Goal: Task Accomplishment & Management: Use online tool/utility

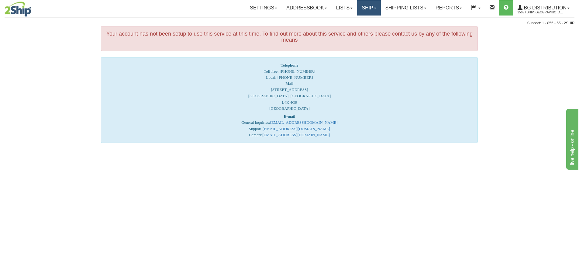
click at [366, 9] on link "Ship" at bounding box center [368, 7] width 23 height 15
click at [363, 22] on link "Ship Screen" at bounding box center [357, 21] width 48 height 8
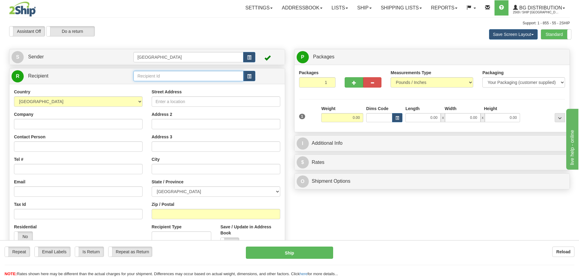
click at [156, 75] on input "text" at bounding box center [189, 76] width 110 height 10
click at [148, 85] on div "910971" at bounding box center [187, 85] width 104 height 7
type input "910971"
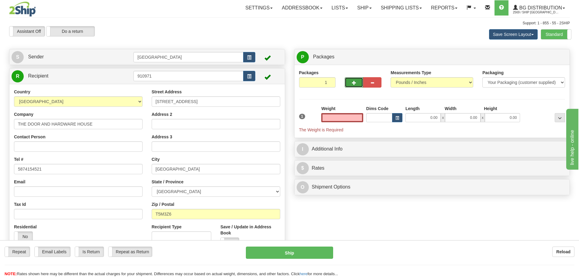
type input "0.00"
click at [354, 82] on span "button" at bounding box center [354, 83] width 4 height 4
type input "2"
click at [553, 57] on span "Package Level" at bounding box center [552, 57] width 24 height 4
radio input "true"
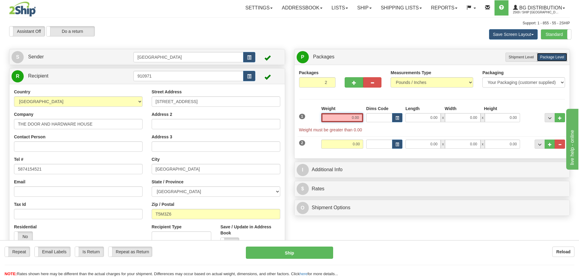
click at [357, 117] on input "0.00" at bounding box center [342, 117] width 42 height 9
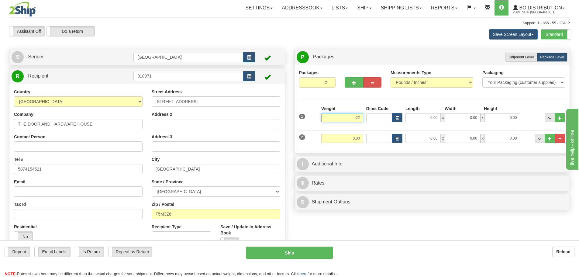
type input "22.00"
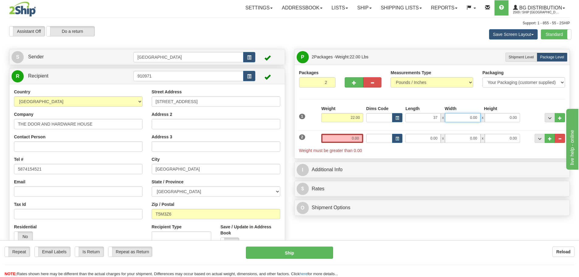
type input "37.00"
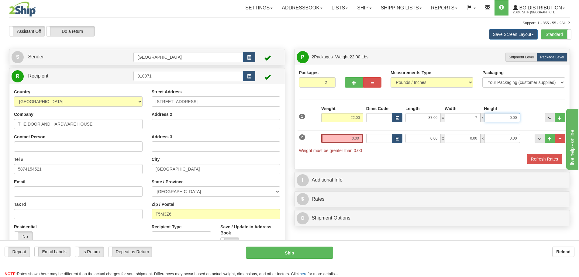
type input "7.00"
type input "4.00"
click at [360, 137] on input "0.00" at bounding box center [342, 138] width 42 height 9
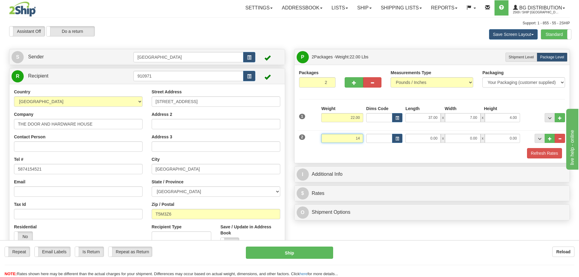
type input "14.00"
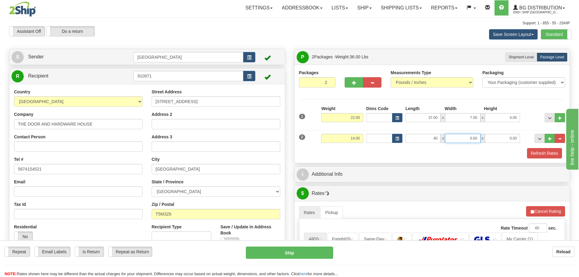
type input "40.00"
type input "11.00"
type input "6.00"
click at [537, 151] on button "Refresh Rates" at bounding box center [544, 153] width 35 height 10
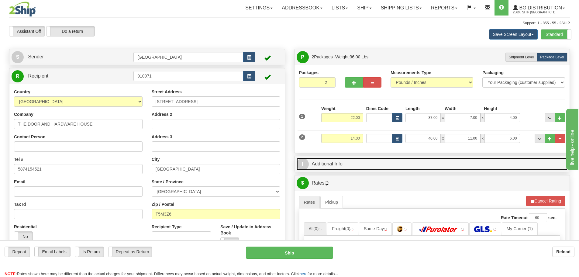
click at [371, 164] on link "I Additional Info" at bounding box center [432, 164] width 271 height 12
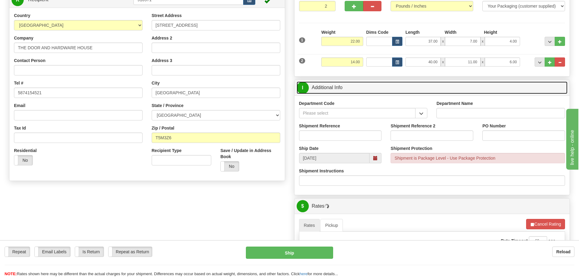
scroll to position [91, 0]
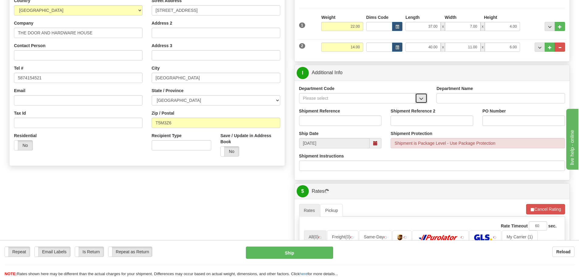
click at [420, 98] on span "button" at bounding box center [421, 99] width 4 height 4
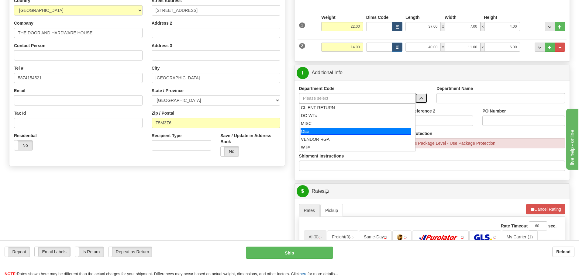
click at [349, 132] on div "OE#" at bounding box center [356, 131] width 111 height 7
type input "OE#"
type input "ORDERS"
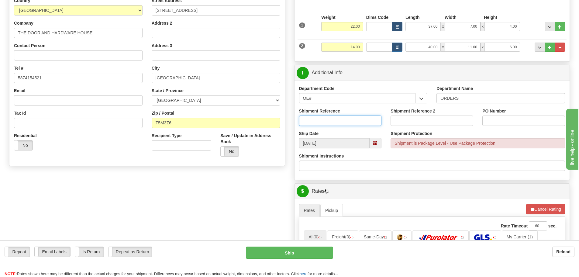
click at [354, 120] on input "Shipment Reference" at bounding box center [340, 121] width 83 height 10
type input "90041112-00"
click at [500, 121] on input "PO Number" at bounding box center [524, 121] width 83 height 10
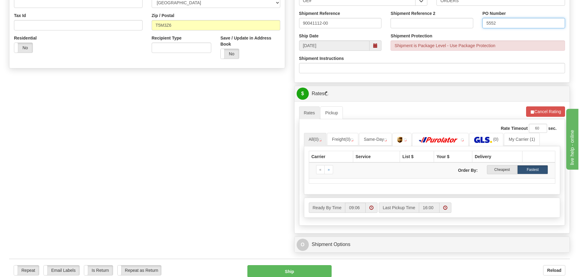
scroll to position [182, 0]
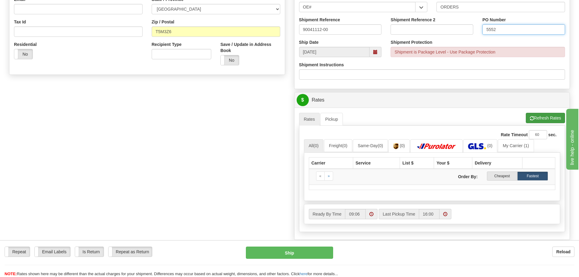
type input "5552"
click at [539, 118] on button "Refresh Rates" at bounding box center [545, 118] width 39 height 10
click at [537, 116] on button "Refresh Rates" at bounding box center [545, 118] width 39 height 10
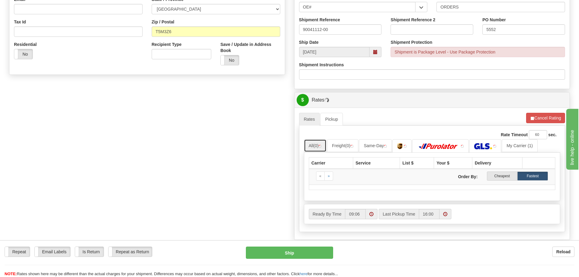
click at [314, 148] on link "All (0)" at bounding box center [315, 145] width 23 height 13
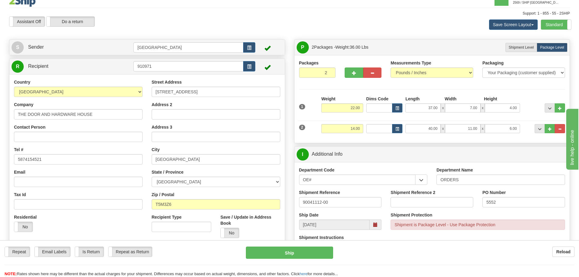
scroll to position [0, 0]
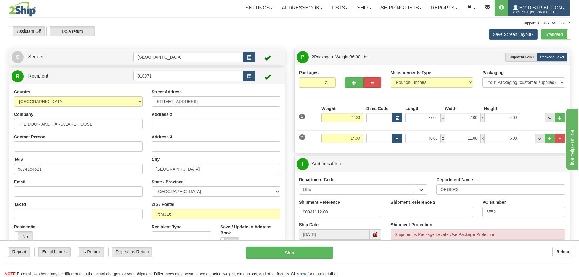
click at [530, 6] on span "BG Distribution" at bounding box center [540, 7] width 44 height 5
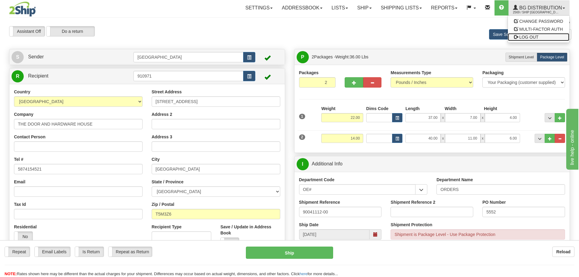
click at [526, 36] on span "LOG OUT" at bounding box center [529, 37] width 19 height 5
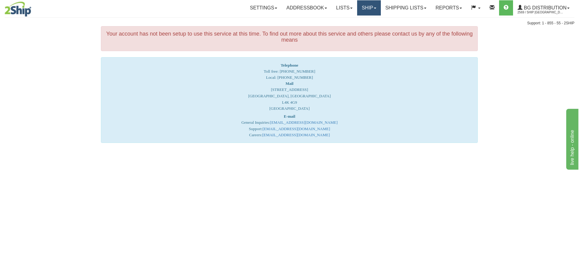
click at [365, 7] on link "Ship" at bounding box center [368, 7] width 23 height 15
click at [347, 22] on span "Ship Screen" at bounding box center [350, 21] width 23 height 5
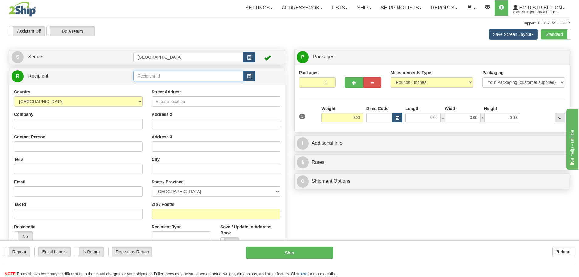
click at [146, 77] on input "text" at bounding box center [189, 76] width 110 height 10
click at [144, 85] on div "910971" at bounding box center [187, 85] width 104 height 7
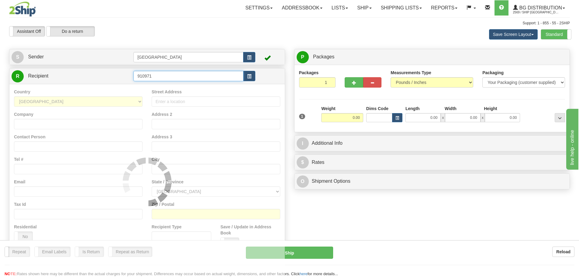
type input "910971"
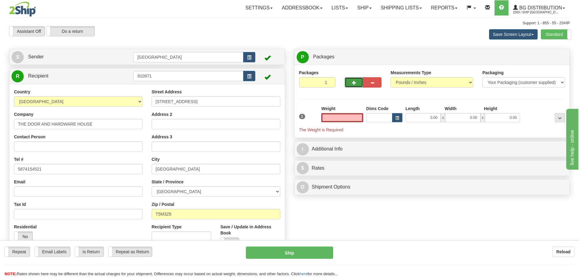
type input "0.00"
click at [351, 81] on button "button" at bounding box center [354, 82] width 18 height 10
type input "2"
click at [553, 55] on span "Package Level" at bounding box center [552, 57] width 24 height 4
radio input "true"
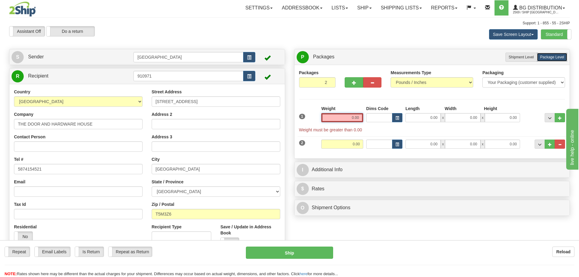
click at [361, 117] on input "0.00" at bounding box center [342, 117] width 42 height 9
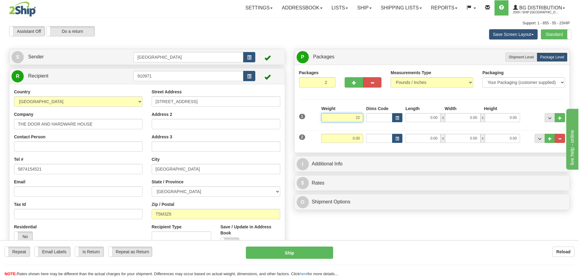
type input "22.00"
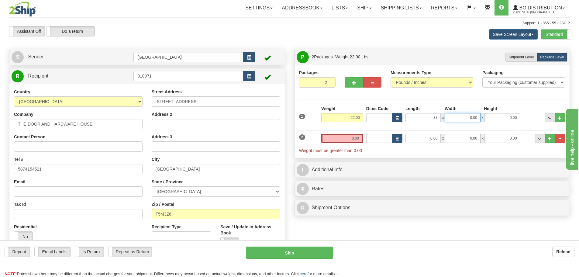
type input "37.00"
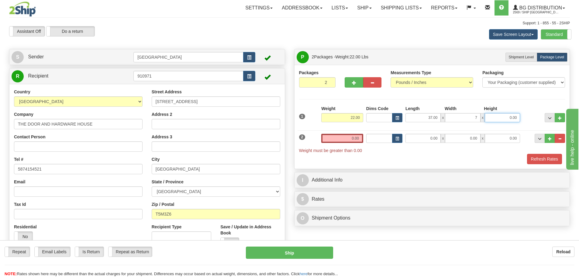
type input "7.00"
type input "4.00"
click at [359, 139] on input "0.00" at bounding box center [342, 138] width 42 height 9
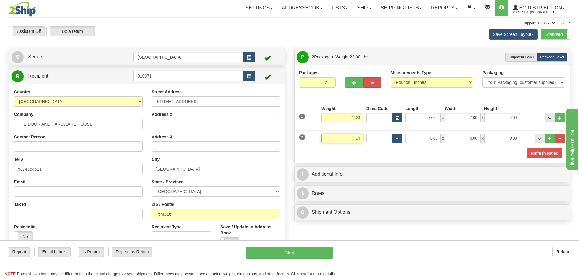
type input "14.00"
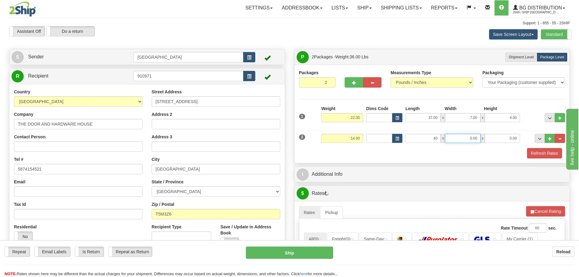
type input "40.00"
type input "11.00"
type input "6.00"
click at [536, 152] on button "Refresh Rates" at bounding box center [544, 153] width 35 height 10
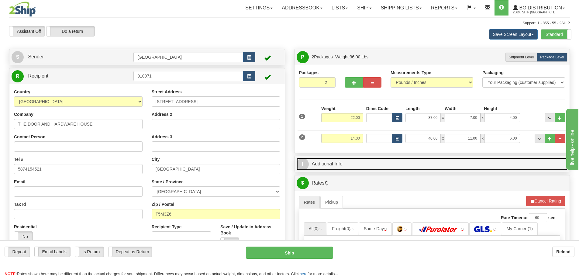
click at [356, 165] on link "I Additional Info" at bounding box center [432, 164] width 271 height 12
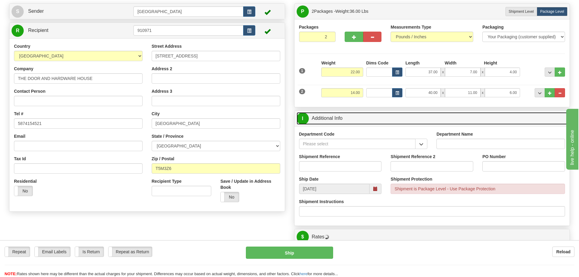
scroll to position [61, 0]
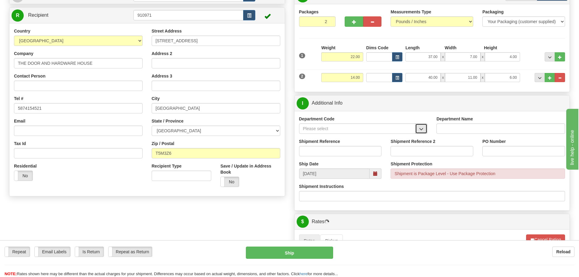
click at [425, 129] on button "button" at bounding box center [421, 128] width 12 height 10
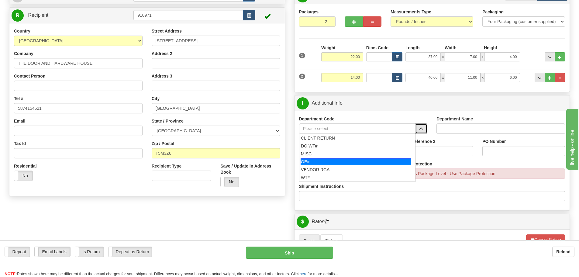
click at [364, 161] on div "OE#" at bounding box center [356, 161] width 111 height 7
type input "OE#"
type input "ORDERS"
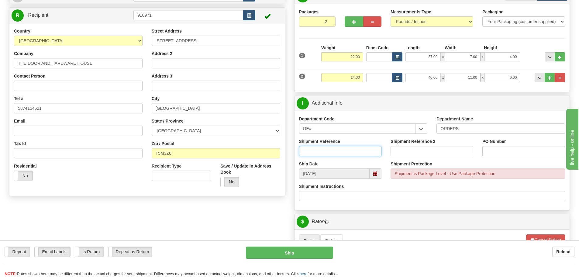
click at [339, 151] on input "Shipment Reference" at bounding box center [340, 151] width 83 height 10
type input "90041112-00"
click at [498, 152] on input "PO Number" at bounding box center [524, 151] width 83 height 10
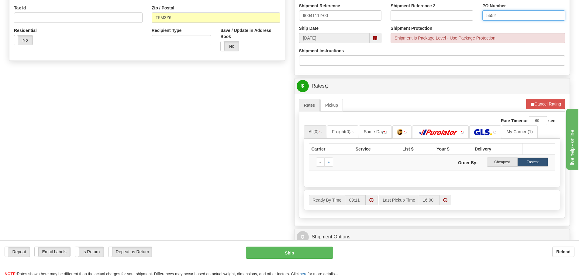
scroll to position [213, 0]
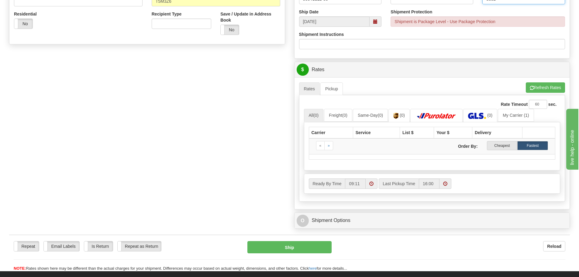
type input "5552"
click at [311, 116] on link "All (0)" at bounding box center [314, 115] width 20 height 13
click at [433, 116] on img at bounding box center [436, 116] width 43 height 6
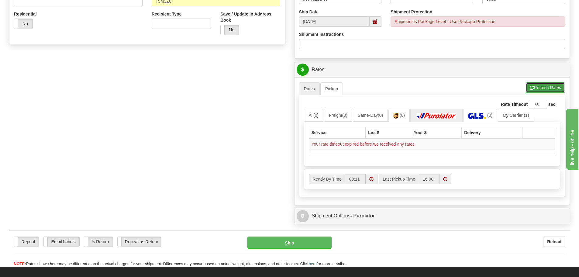
click at [538, 87] on button "Refresh Rates" at bounding box center [545, 87] width 39 height 10
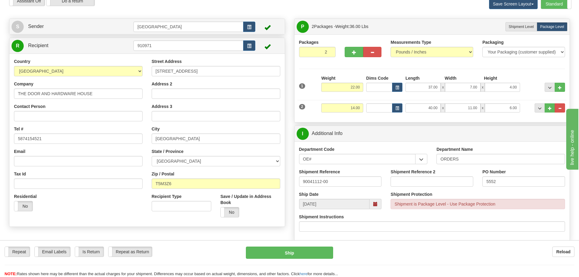
scroll to position [0, 0]
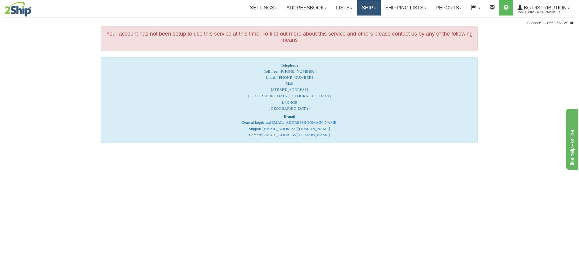
click at [365, 8] on link "Ship" at bounding box center [368, 7] width 23 height 15
click at [351, 21] on span "Ship Screen" at bounding box center [350, 21] width 23 height 5
drag, startPoint x: 351, startPoint y: 21, endPoint x: 263, endPoint y: 19, distance: 87.9
click at [263, 19] on div "Toggle navigation Settings Shipping Preferences Fields Preferences New Recipien…" at bounding box center [290, 13] width 570 height 26
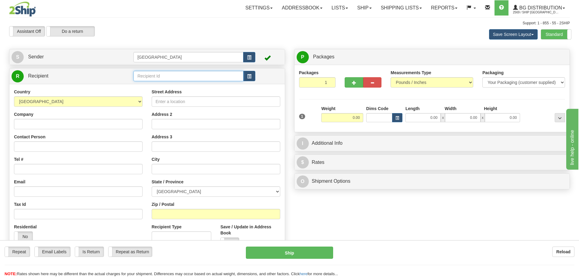
click at [156, 77] on input "text" at bounding box center [189, 76] width 110 height 10
click at [147, 85] on div "910971" at bounding box center [187, 85] width 104 height 7
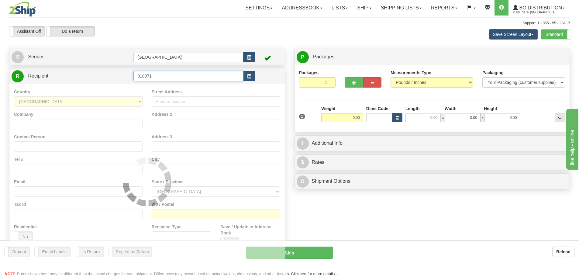
type input "910971"
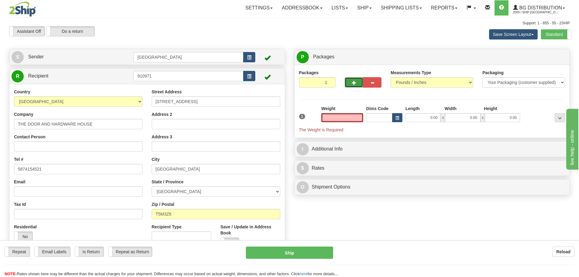
type input "0.00"
click at [355, 85] on span "button" at bounding box center [354, 83] width 4 height 4
type input "2"
click at [555, 57] on span "Package Level" at bounding box center [552, 57] width 24 height 4
radio input "true"
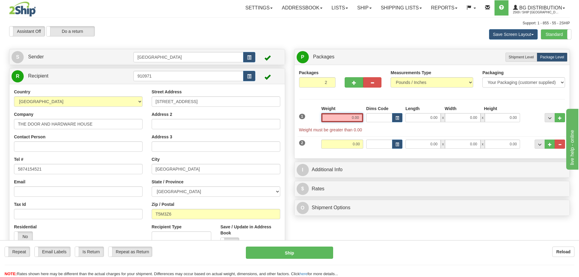
click at [359, 119] on input "0.00" at bounding box center [342, 117] width 42 height 9
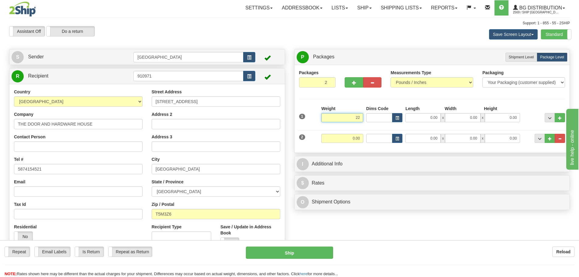
type input "22.00"
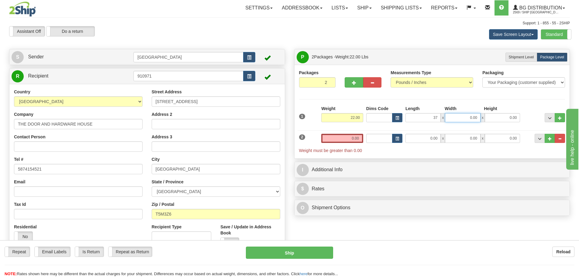
type input "37.00"
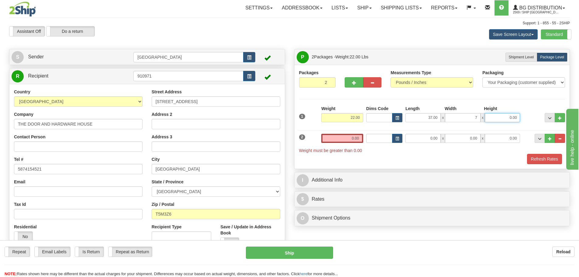
type input "7.00"
type input "4.00"
click at [359, 139] on input "0.00" at bounding box center [342, 138] width 42 height 9
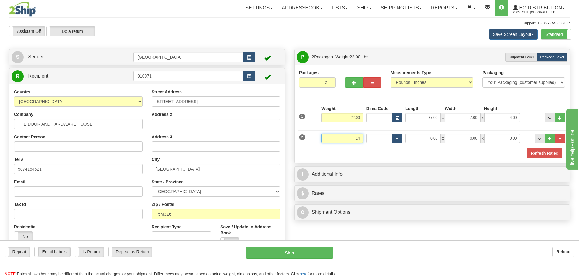
type input "14.00"
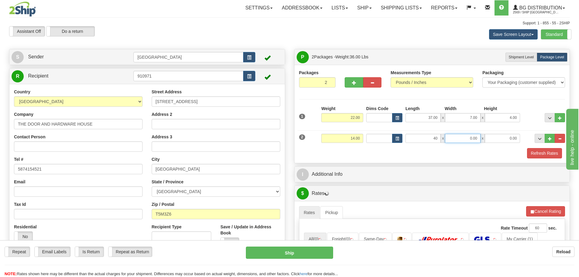
type input "40.00"
type input "11.00"
type input "6.00"
click at [538, 154] on button "Refresh Rates" at bounding box center [544, 153] width 35 height 10
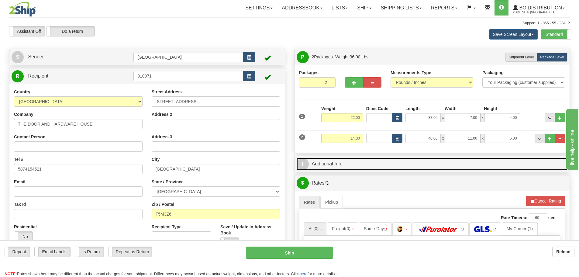
click at [379, 161] on link "I Additional Info" at bounding box center [432, 164] width 271 height 12
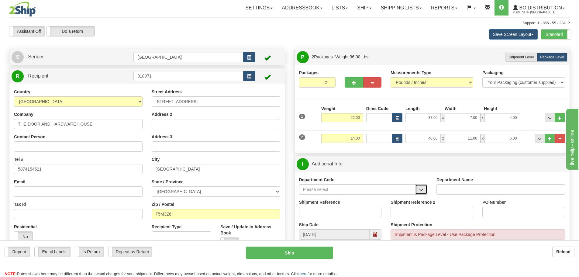
click at [419, 190] on button "button" at bounding box center [421, 189] width 12 height 10
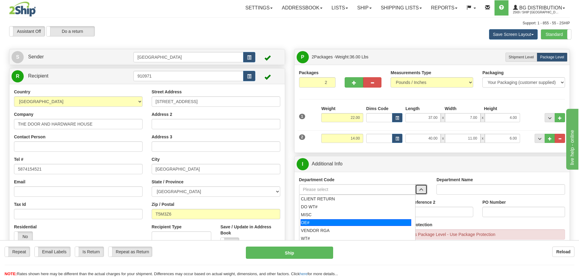
click at [331, 223] on div "OE#" at bounding box center [356, 222] width 111 height 7
type input "OE#"
type input "ORDERS"
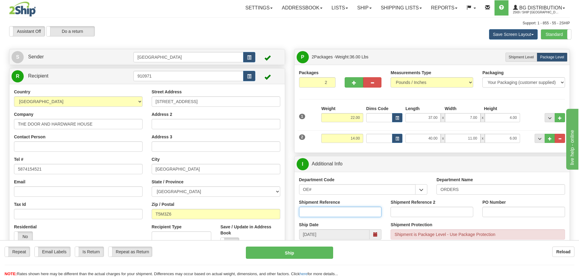
click at [361, 209] on input "Shipment Reference" at bounding box center [340, 212] width 83 height 10
type input "90041112-00"
click at [508, 211] on input "PO Number" at bounding box center [524, 212] width 83 height 10
type input "5552"
click at [529, 9] on span "BG Distribution" at bounding box center [540, 7] width 44 height 5
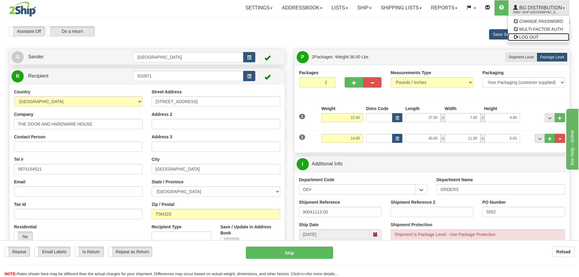
click at [530, 37] on span "LOG OUT" at bounding box center [529, 37] width 19 height 5
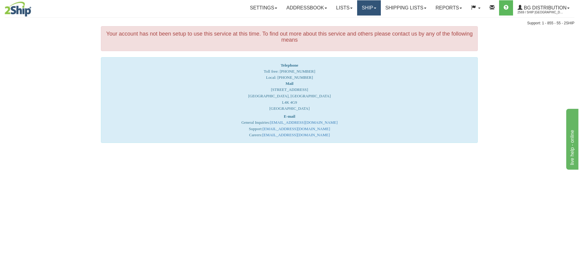
click at [362, 6] on link "Ship" at bounding box center [368, 7] width 23 height 15
click at [351, 23] on span "Ship Screen" at bounding box center [350, 21] width 23 height 5
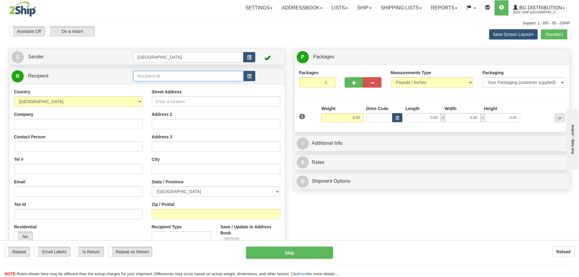
click at [155, 78] on input "text" at bounding box center [189, 76] width 110 height 10
click at [144, 84] on div "80108" at bounding box center [187, 85] width 104 height 7
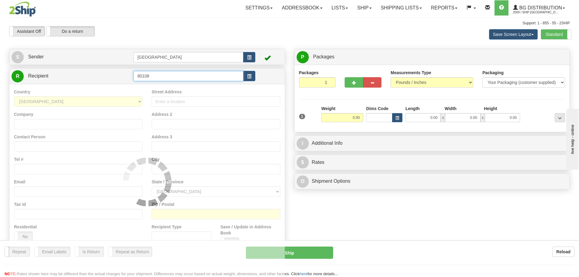
type input "80108"
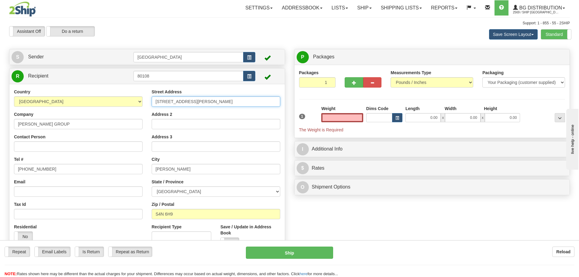
type input "0.00"
drag, startPoint x: 207, startPoint y: 102, endPoint x: 143, endPoint y: 109, distance: 65.2
click at [143, 109] on div "Country [GEOGRAPHIC_DATA] [GEOGRAPHIC_DATA] [GEOGRAPHIC_DATA] [GEOGRAPHIC_DATA]…" at bounding box center [147, 171] width 276 height 164
type input "[STREET_ADDRESS]"
type input "LETHBRIDGE"
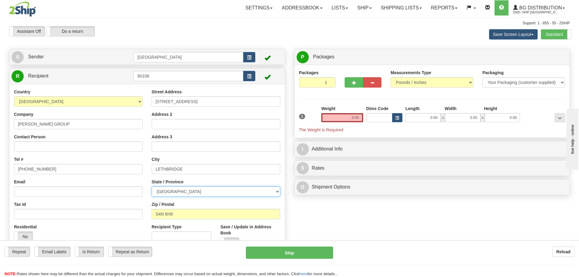
select select "AB"
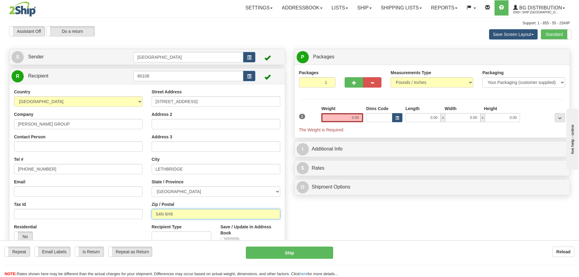
type input "T1J 0K2"
click at [422, 224] on div "Create a label for the return Create Pickup Without Label S" at bounding box center [290, 154] width 570 height 211
click at [359, 118] on input "0.00" at bounding box center [342, 117] width 42 height 9
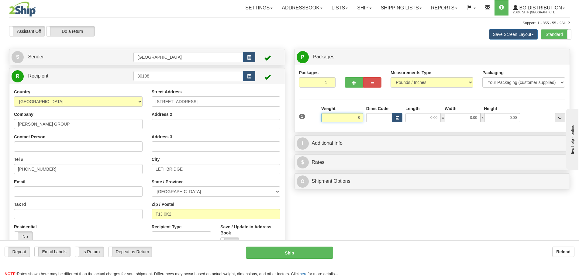
type input "8.00"
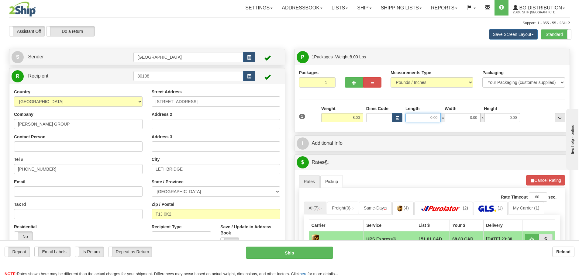
click at [436, 118] on input "0.00" at bounding box center [423, 117] width 35 height 9
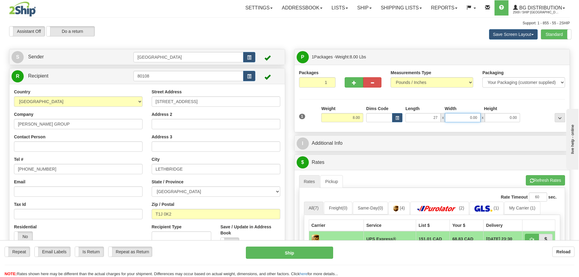
type input "27.00"
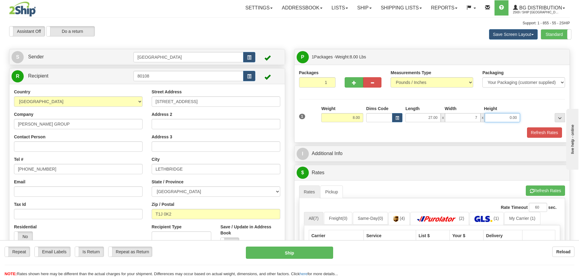
type input "7.00"
type input "4.00"
click at [541, 130] on button "Refresh Rates" at bounding box center [544, 132] width 35 height 10
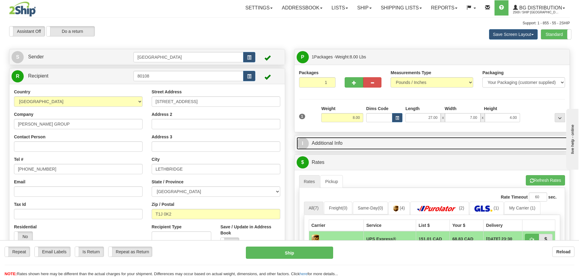
click at [366, 140] on link "I Additional Info" at bounding box center [432, 143] width 271 height 12
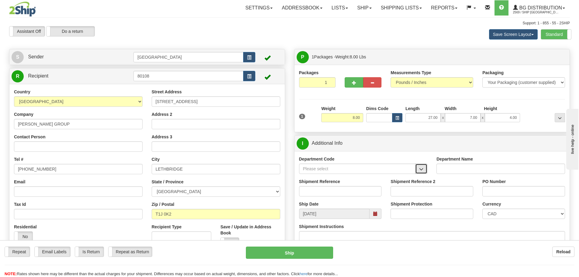
click at [422, 169] on span "button" at bounding box center [421, 169] width 4 height 4
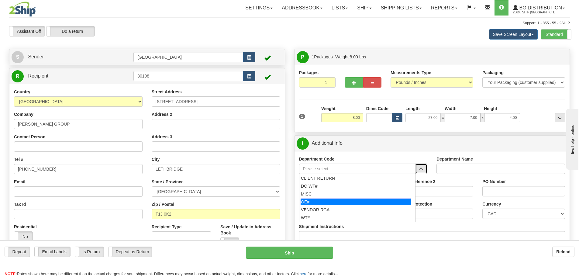
click at [333, 203] on div "OE#" at bounding box center [356, 202] width 111 height 7
type input "OE#"
type input "ORDERS"
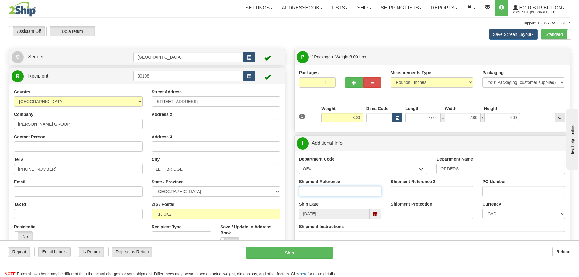
click at [333, 190] on input "Shipment Reference" at bounding box center [340, 191] width 83 height 10
type input "90041109-00"
click at [499, 194] on input "PO Number" at bounding box center [524, 191] width 83 height 10
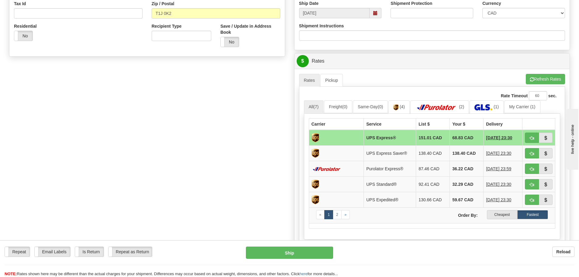
scroll to position [213, 0]
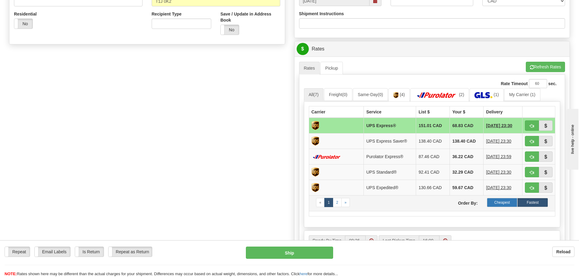
type input "33096"
click at [504, 201] on label "Cheapest" at bounding box center [502, 202] width 31 height 9
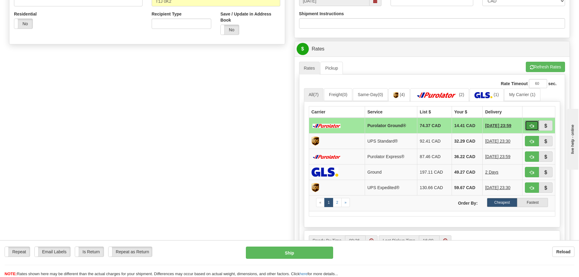
click at [530, 124] on span "button" at bounding box center [532, 126] width 4 height 4
type input "260"
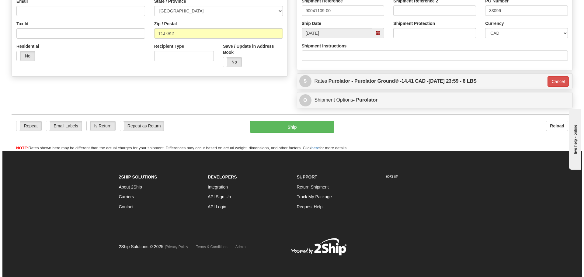
scroll to position [181, 0]
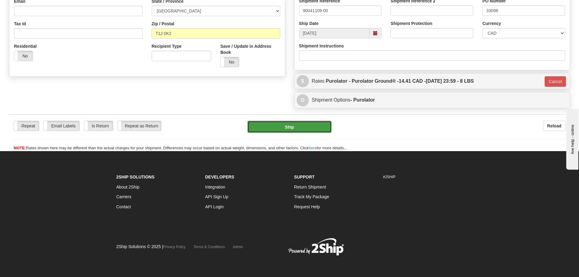
click at [286, 128] on button "Ship" at bounding box center [290, 127] width 84 height 12
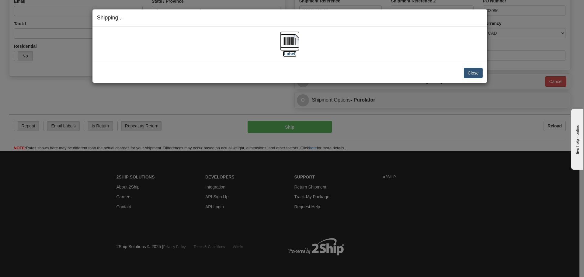
click at [288, 54] on label "[Label]" at bounding box center [290, 54] width 14 height 6
click at [470, 71] on button "Close" at bounding box center [473, 73] width 19 height 10
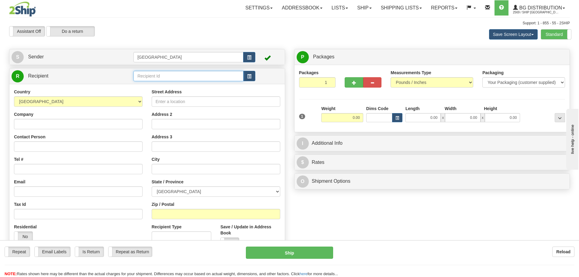
click at [148, 75] on input "text" at bounding box center [189, 76] width 110 height 10
click at [141, 85] on div "52001" at bounding box center [187, 85] width 104 height 7
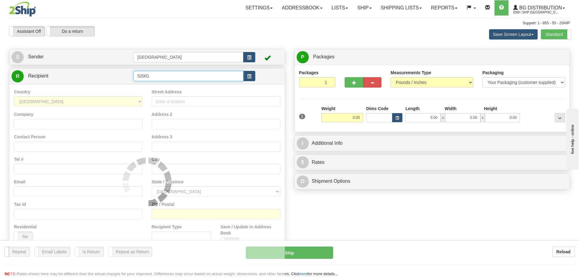
type input "52001"
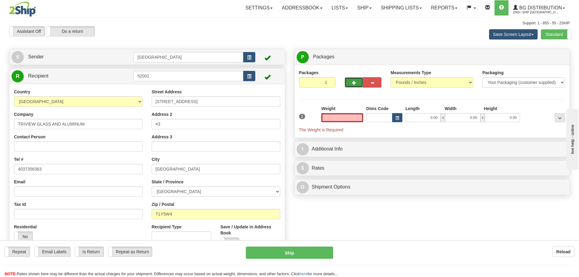
type input "0.00"
click at [354, 83] on span "button" at bounding box center [354, 83] width 4 height 4
type input "3"
click at [554, 57] on span "Package Level" at bounding box center [552, 57] width 24 height 4
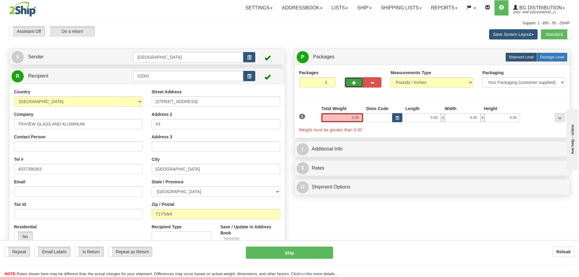
radio input "true"
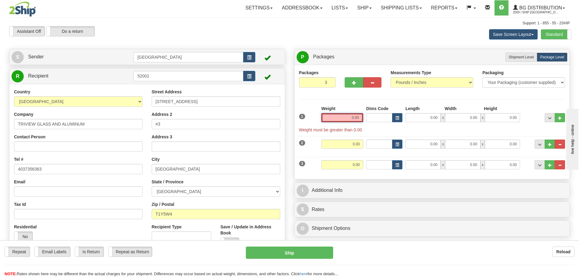
click at [359, 117] on input "0.00" at bounding box center [342, 117] width 42 height 9
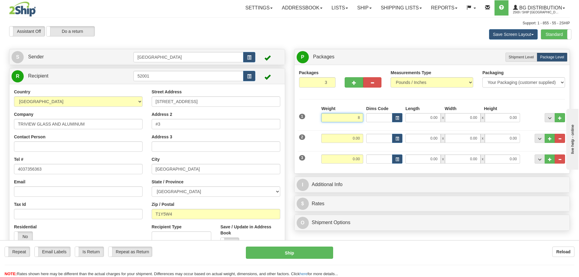
type input "8.00"
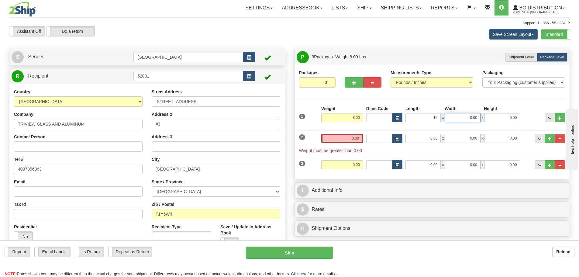
type input "12.00"
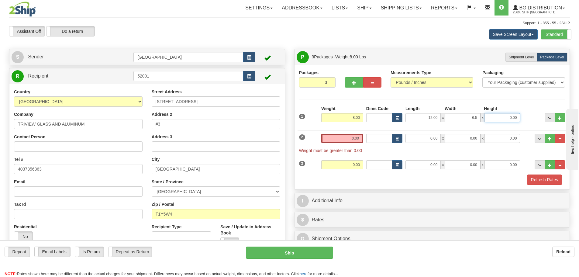
type input "6.50"
type input "13.00"
click at [359, 138] on input "0.00" at bounding box center [342, 138] width 42 height 9
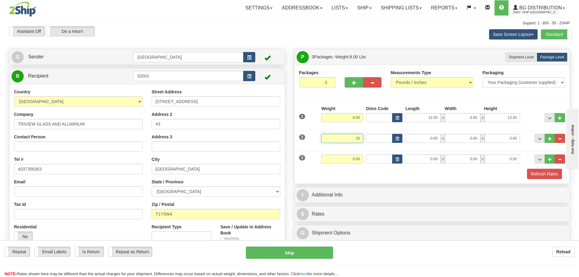
type input "20.00"
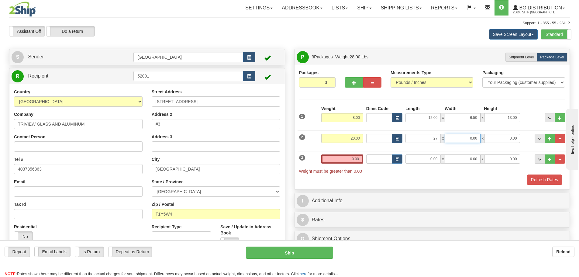
type input "27.00"
type input "7.00"
type input "4.00"
click at [359, 158] on input "0.00" at bounding box center [342, 158] width 42 height 9
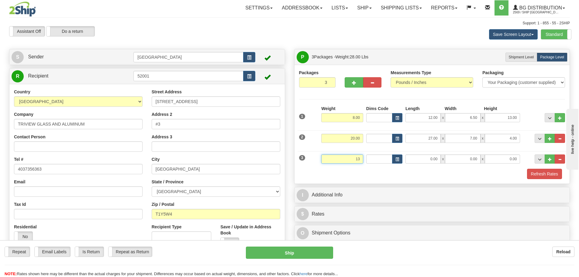
type input "13.00"
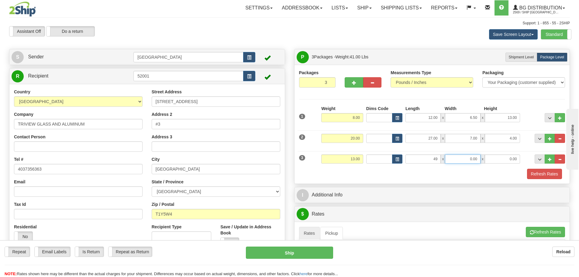
type input "49.00"
type input "8.00"
type input "2.00"
click at [540, 173] on button "Refresh Rates" at bounding box center [544, 174] width 35 height 10
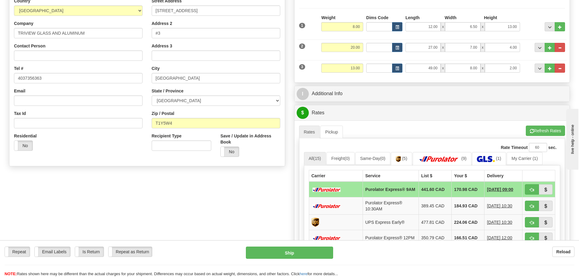
scroll to position [91, 0]
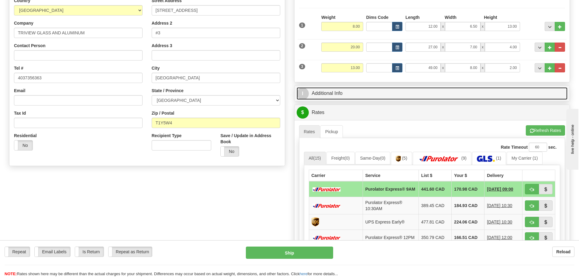
click at [396, 92] on link "I Additional Info" at bounding box center [432, 93] width 271 height 12
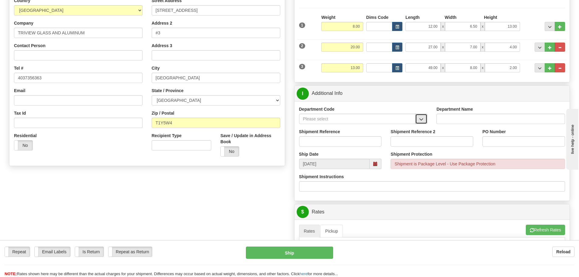
click at [421, 116] on button "button" at bounding box center [421, 119] width 12 height 10
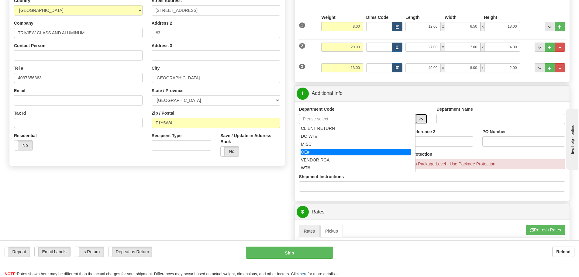
click at [346, 151] on div "OE#" at bounding box center [356, 152] width 111 height 7
type input "OE#"
type input "ORDERS"
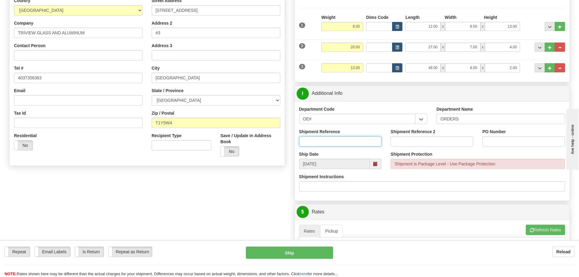
click at [354, 140] on input "Shipment Reference" at bounding box center [340, 141] width 83 height 10
type input "70184088-00"
click at [494, 138] on input "PO Number" at bounding box center [524, 141] width 83 height 10
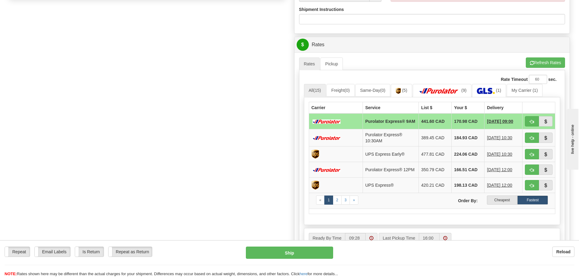
scroll to position [274, 0]
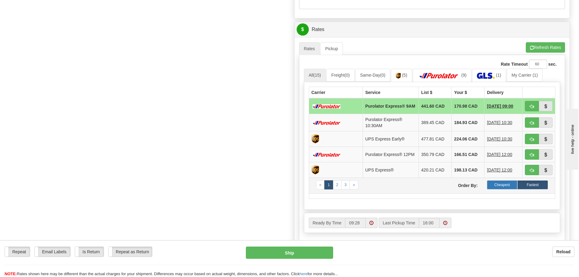
type input "STOCK091625"
click at [500, 189] on label "Cheapest" at bounding box center [502, 184] width 31 height 9
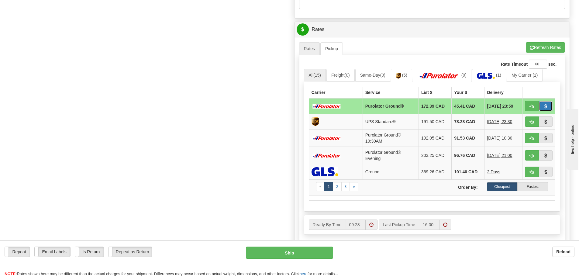
click at [546, 105] on span "button" at bounding box center [546, 107] width 4 height 4
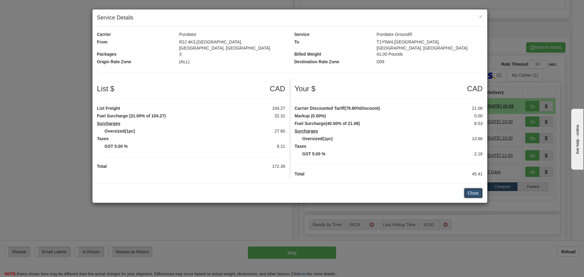
click at [472, 190] on button "Close" at bounding box center [473, 193] width 19 height 10
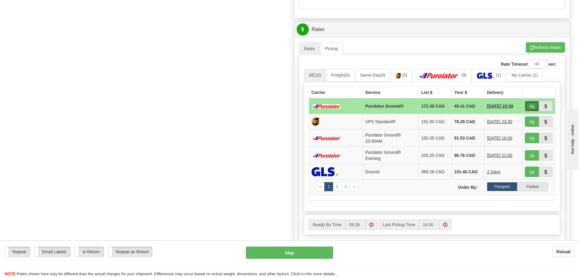
click at [531, 105] on span "button" at bounding box center [532, 107] width 4 height 4
type input "260"
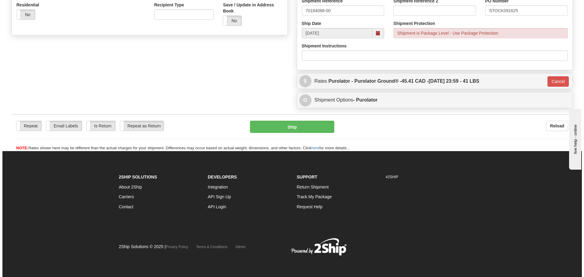
scroll to position [222, 0]
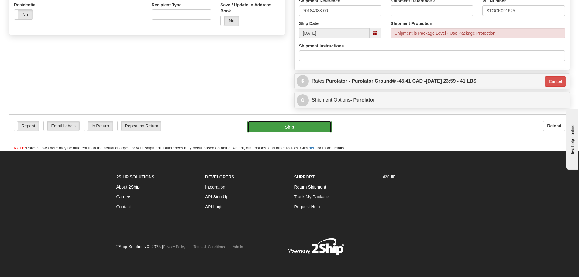
click at [290, 129] on button "Ship" at bounding box center [290, 127] width 84 height 12
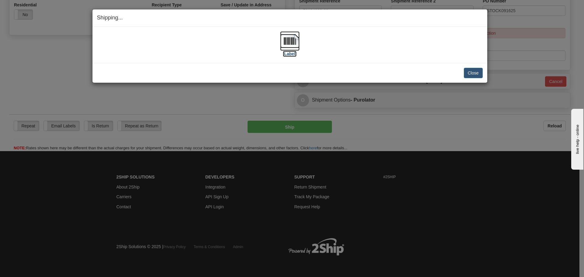
click at [290, 54] on label "[Label]" at bounding box center [290, 54] width 14 height 6
click at [474, 72] on button "Close" at bounding box center [473, 73] width 19 height 10
